Goal: Task Accomplishment & Management: Use online tool/utility

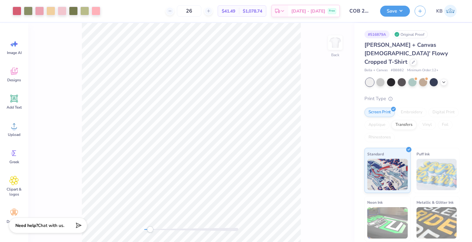
drag, startPoint x: 146, startPoint y: 230, endPoint x: 150, endPoint y: 229, distance: 3.5
click at [150, 229] on div "Accessibility label" at bounding box center [150, 229] width 6 height 6
click at [72, 11] on div at bounding box center [73, 10] width 9 height 9
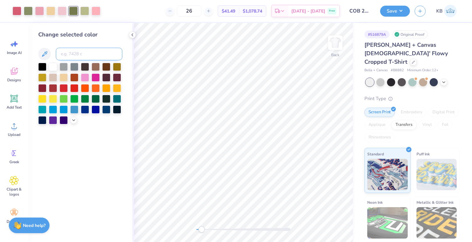
click at [83, 58] on input at bounding box center [89, 54] width 67 height 13
type input "5773"
click at [88, 12] on div at bounding box center [84, 10] width 9 height 9
click at [78, 51] on input at bounding box center [89, 54] width 67 height 13
type input "494"
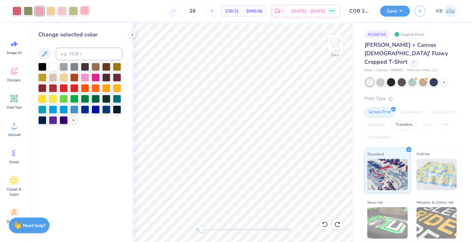
click at [84, 10] on div at bounding box center [84, 10] width 9 height 9
click at [52, 11] on div at bounding box center [50, 10] width 9 height 9
click at [74, 52] on input at bounding box center [89, 54] width 67 height 13
type input "176"
click at [83, 52] on input at bounding box center [89, 54] width 67 height 13
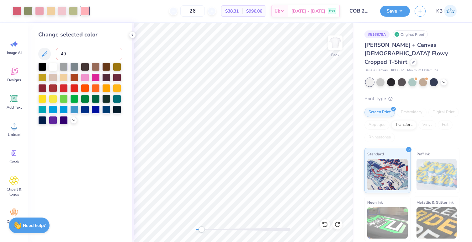
type input "496"
click at [85, 12] on div at bounding box center [84, 10] width 9 height 9
click at [80, 53] on input at bounding box center [89, 54] width 67 height 13
type input "494"
drag, startPoint x: 200, startPoint y: 230, endPoint x: 196, endPoint y: 230, distance: 4.1
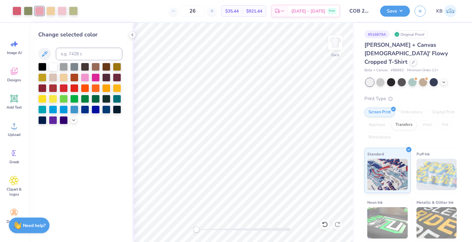
click at [196, 230] on div "Accessibility label" at bounding box center [196, 229] width 6 height 6
click at [397, 13] on button "Save" at bounding box center [395, 10] width 30 height 11
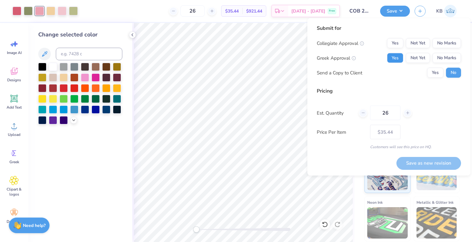
click at [399, 56] on button "Yes" at bounding box center [395, 58] width 16 height 10
click at [446, 43] on button "No Marks" at bounding box center [447, 43] width 29 height 10
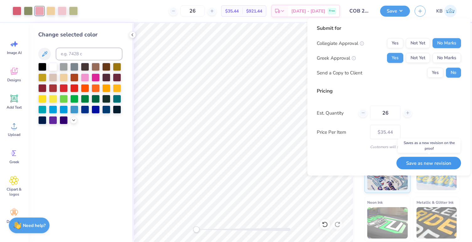
click at [425, 163] on button "Save as new revision" at bounding box center [429, 163] width 65 height 13
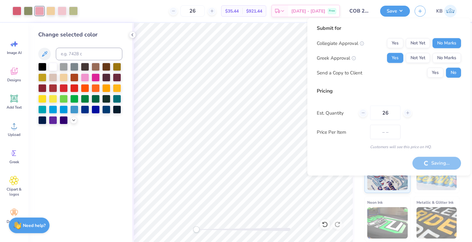
type input "$35.44"
